Goal: Browse casually: Explore the website without a specific task or goal

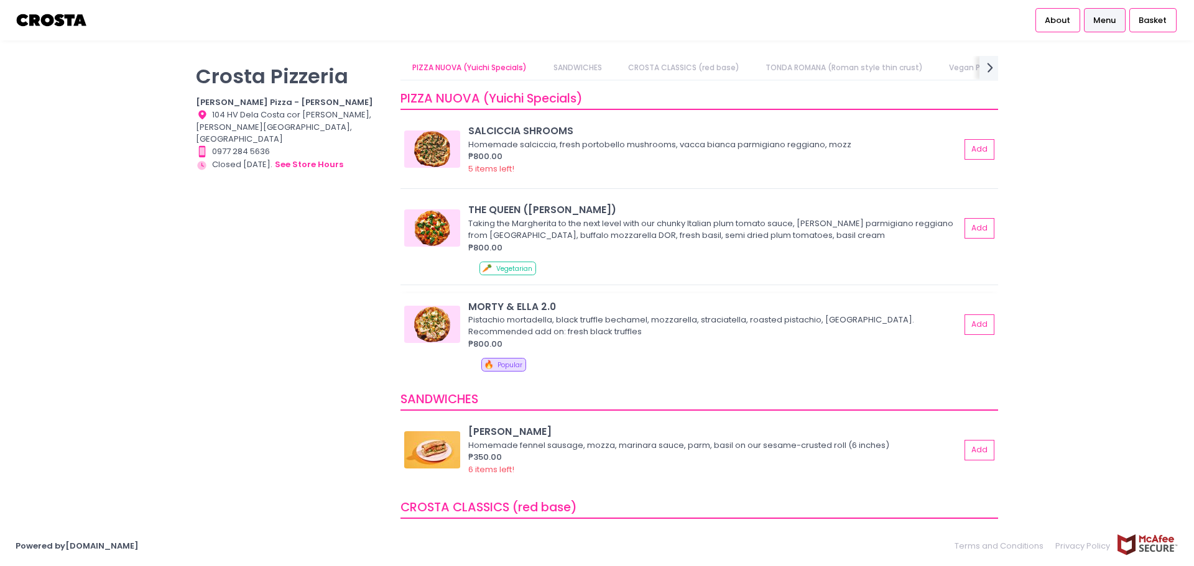
click at [597, 333] on div "Pistachio mortadella, black truffle bechamel, mozzarella, straciatella, roasted…" at bounding box center [712, 326] width 488 height 24
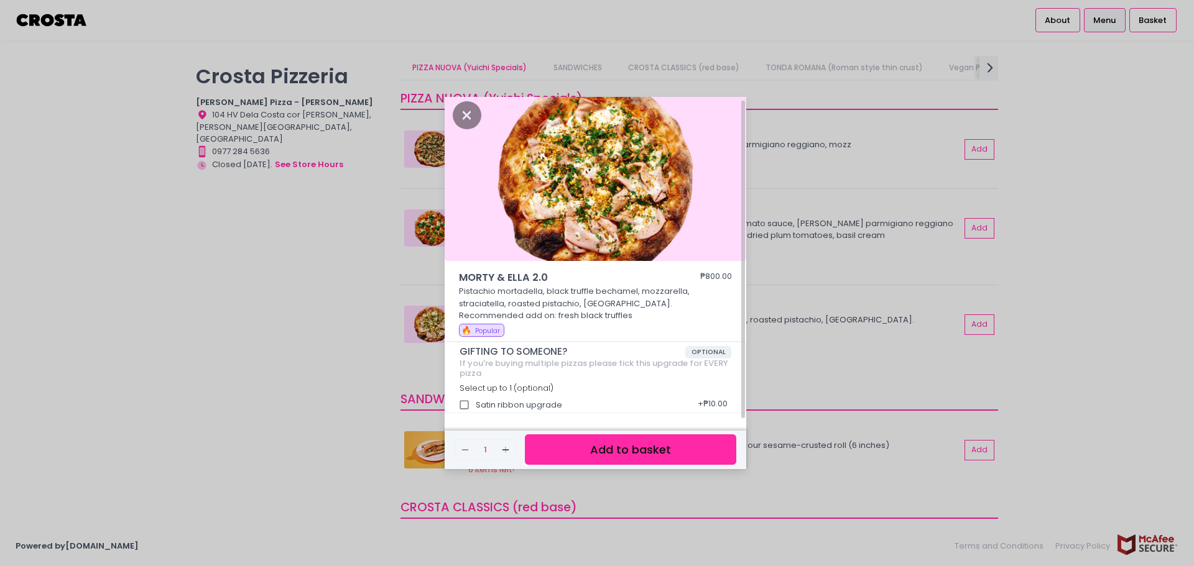
scroll to position [6, 0]
click at [292, 338] on div "MORTY & [PERSON_NAME] 2.0 ₱800.00 Pistachio mortadella, black truffle bechamel,…" at bounding box center [597, 283] width 1194 height 566
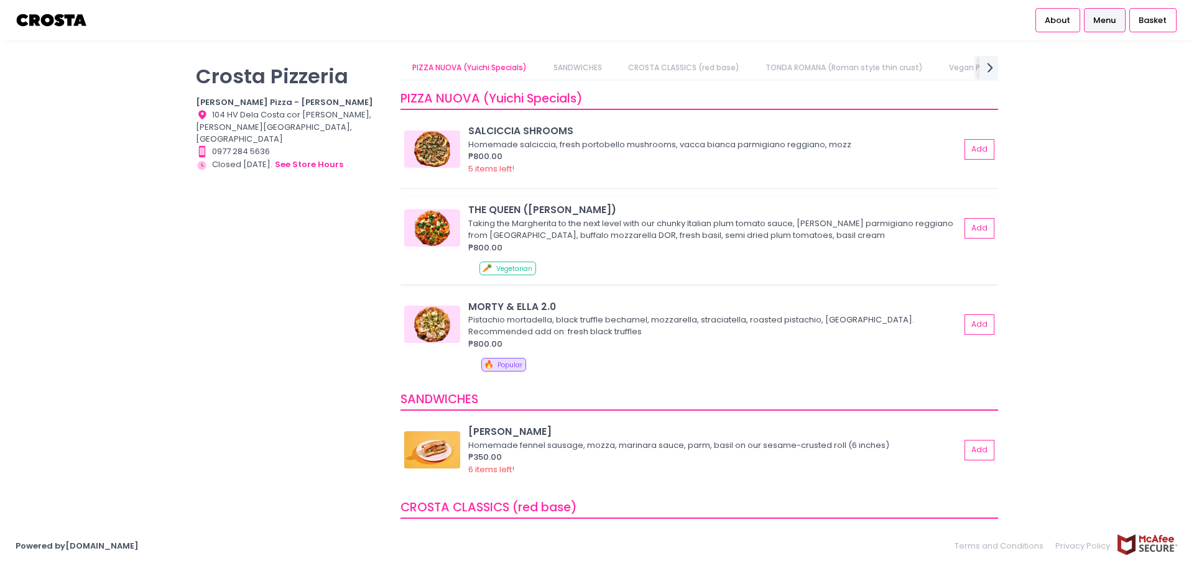
click at [454, 224] on img at bounding box center [432, 228] width 56 height 37
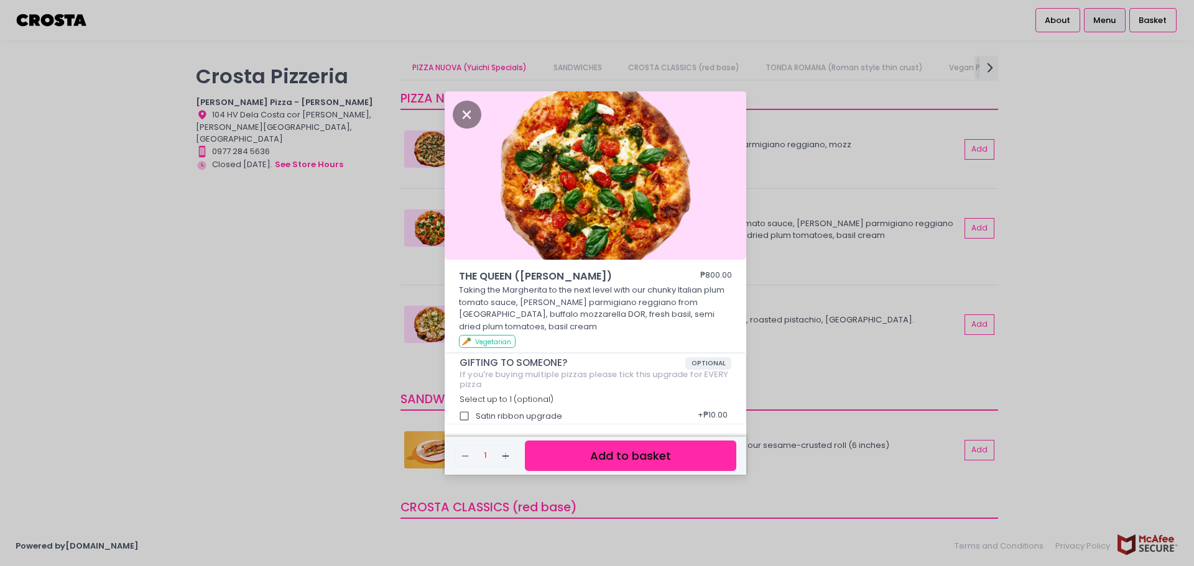
click at [321, 293] on div "THE QUEEN ([PERSON_NAME]) ₱800.00 Taking the Margherita to the next level with …" at bounding box center [597, 283] width 1194 height 566
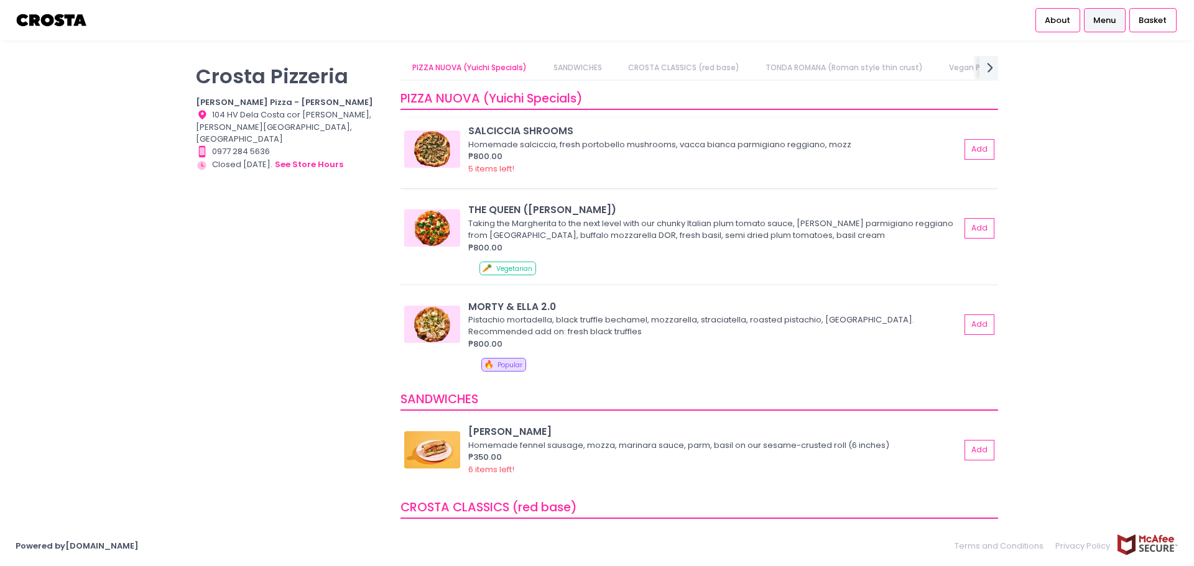
click at [458, 131] on img at bounding box center [432, 149] width 56 height 37
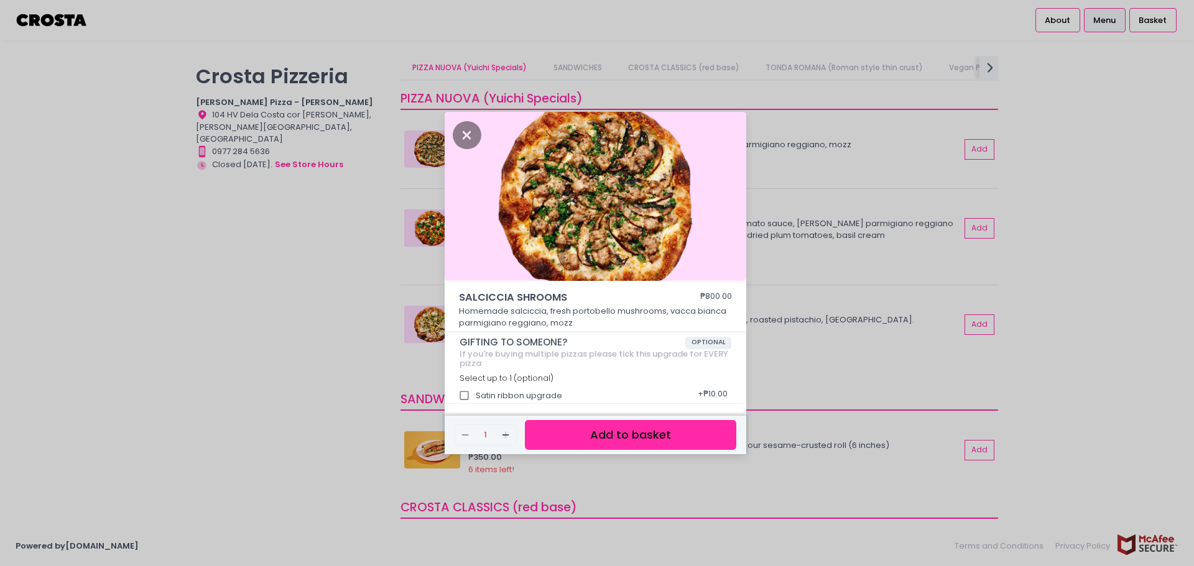
click at [313, 339] on div "[PERSON_NAME] SHROOMS ₱800.00 Homemade [PERSON_NAME], fresh portobello mushroom…" at bounding box center [597, 283] width 1194 height 566
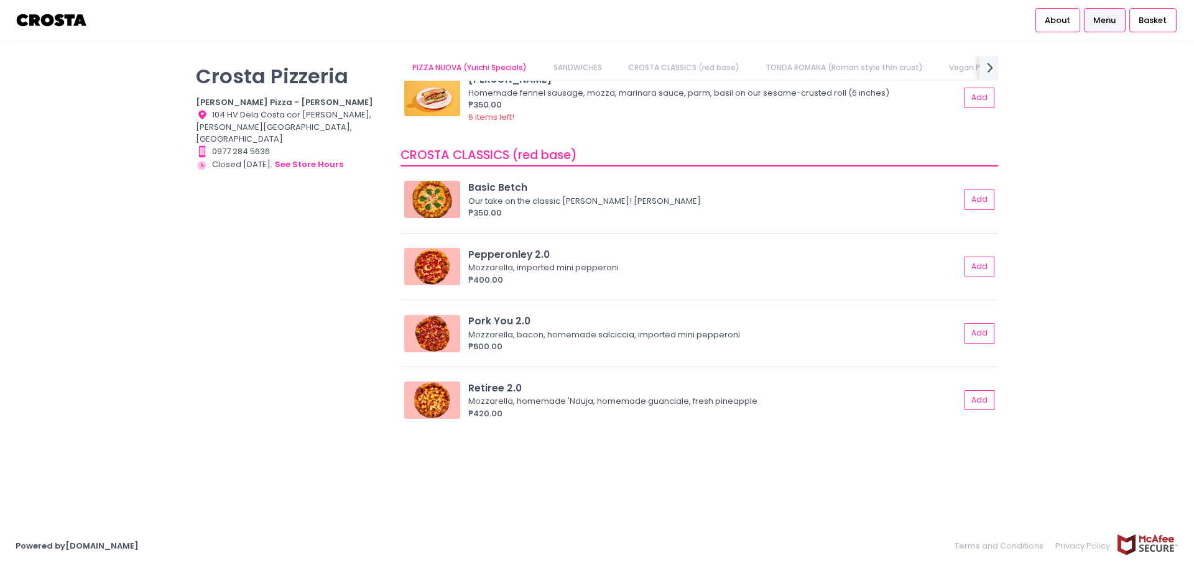
scroll to position [373, 0]
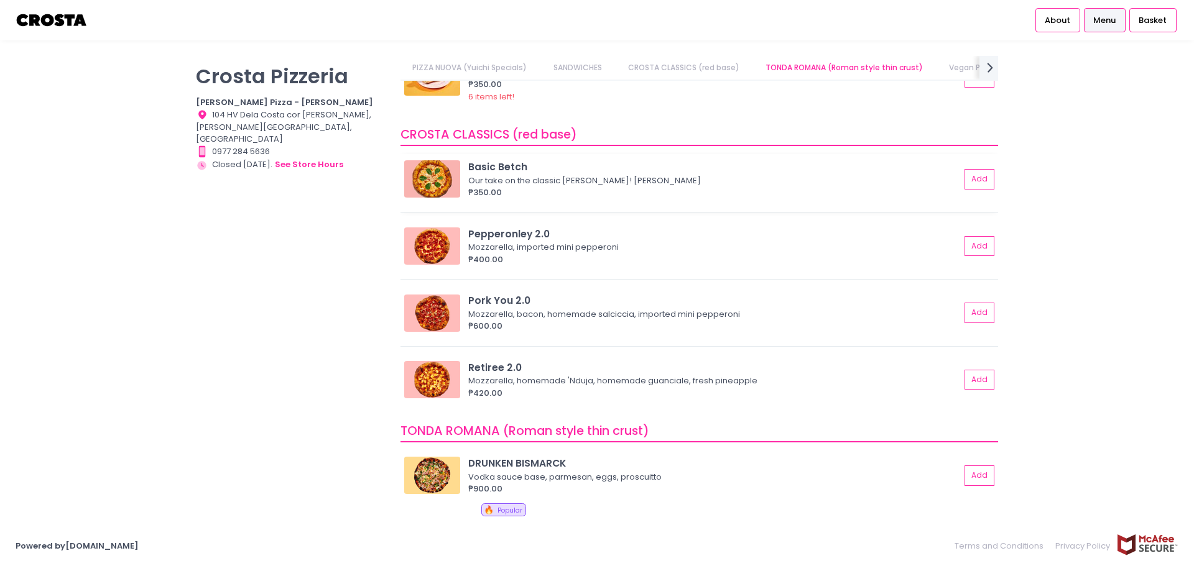
click at [445, 179] on img at bounding box center [432, 178] width 56 height 37
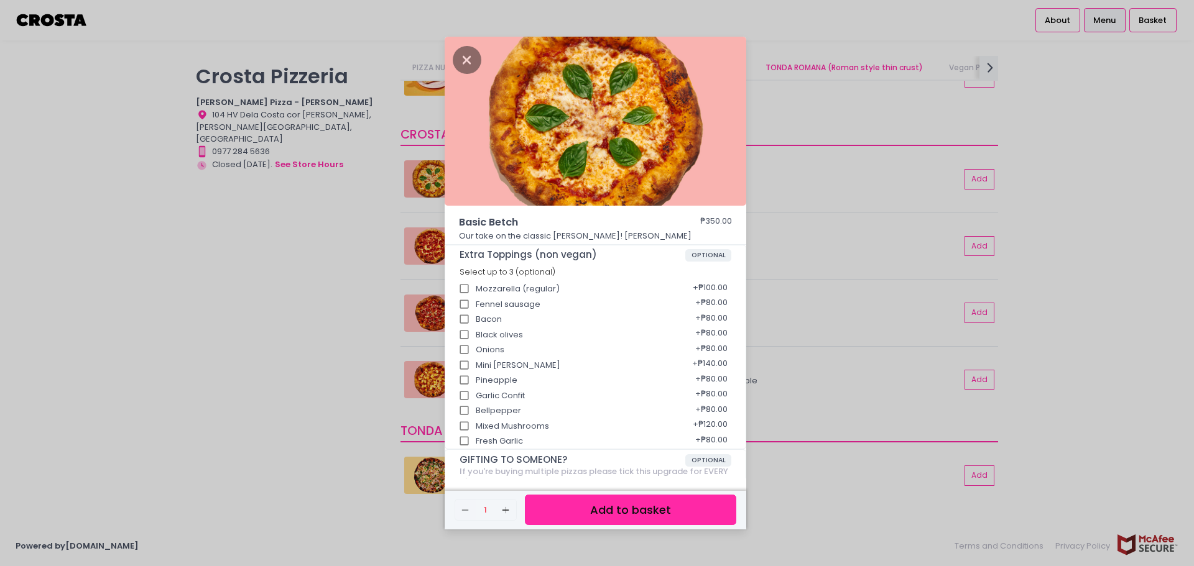
click at [324, 306] on div "Basic Betch ₱350.00 Our take on the classic Margherita! Mozzarella, basil Extra…" at bounding box center [597, 283] width 1194 height 566
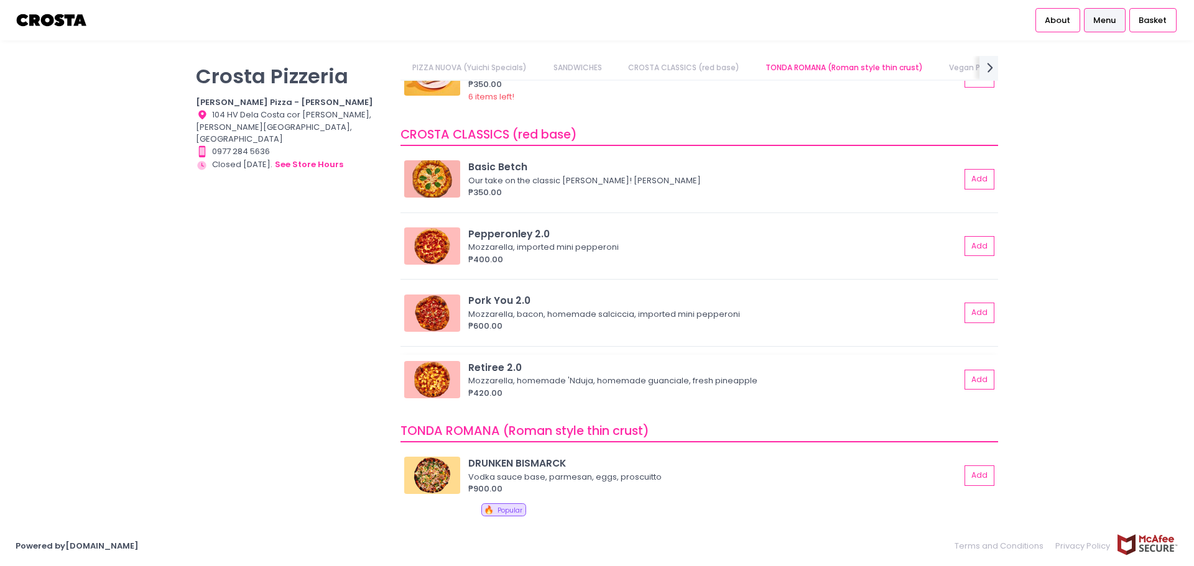
click at [453, 378] on img at bounding box center [432, 379] width 56 height 37
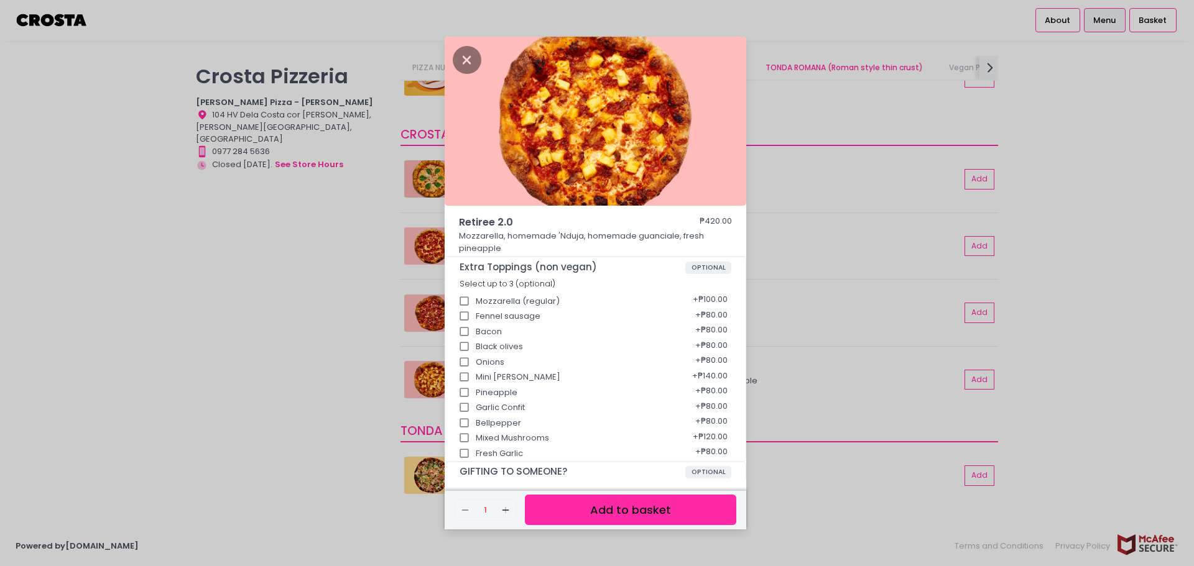
click at [283, 339] on div "Retiree 2.0 ₱420.00 Mozzarella, homemade 'Nduja, homemade guanciale, fresh pine…" at bounding box center [597, 283] width 1194 height 566
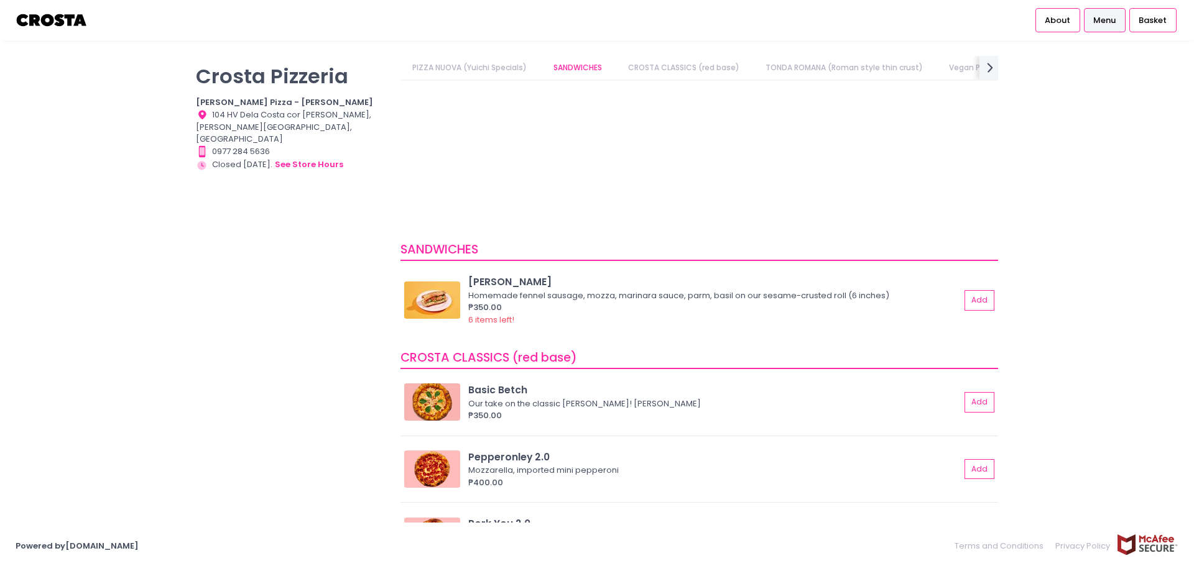
scroll to position [0, 0]
